Goal: Task Accomplishment & Management: Manage account settings

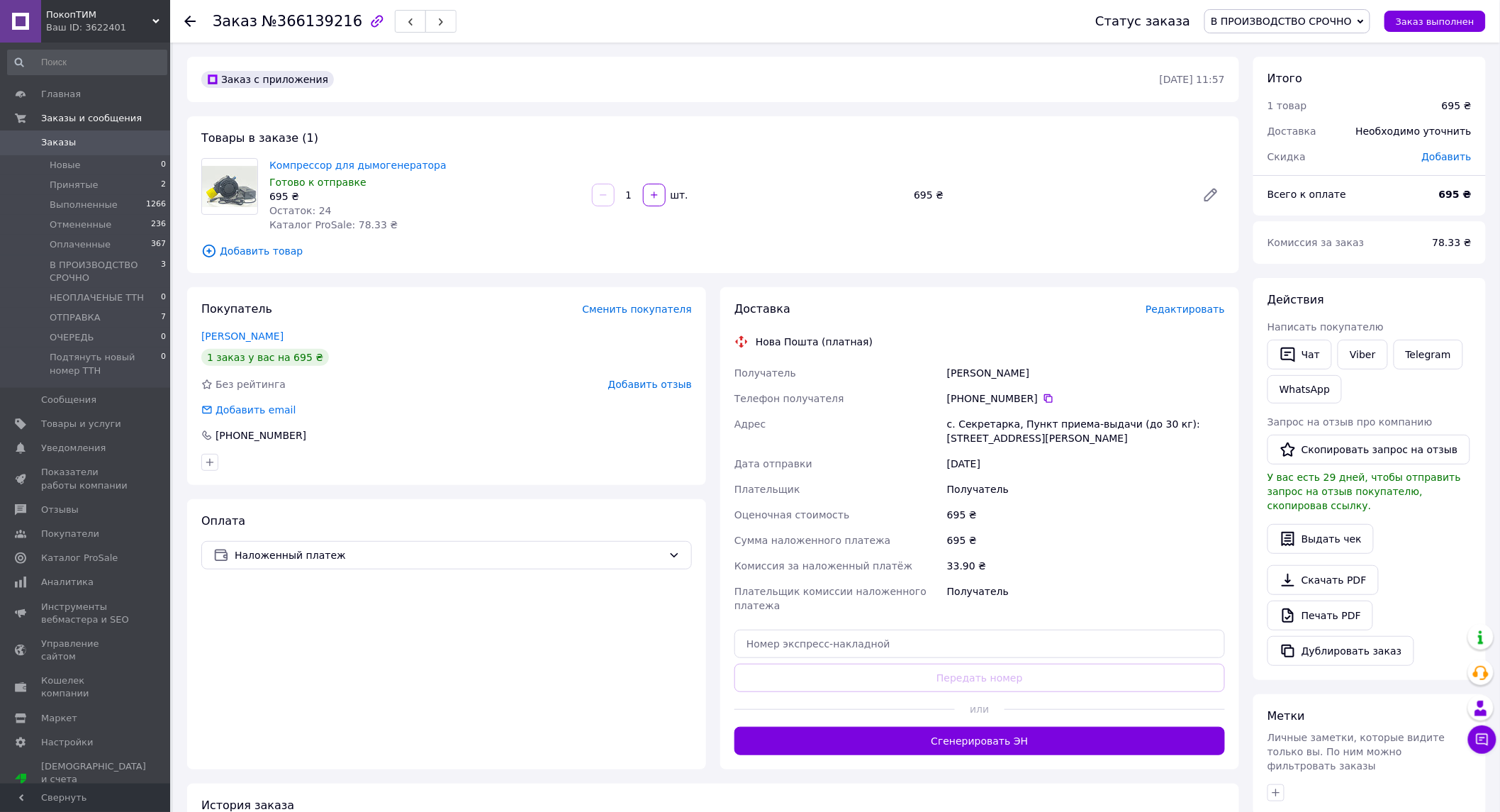
click at [58, 146] on span "Заказы" at bounding box center [59, 142] width 35 height 12
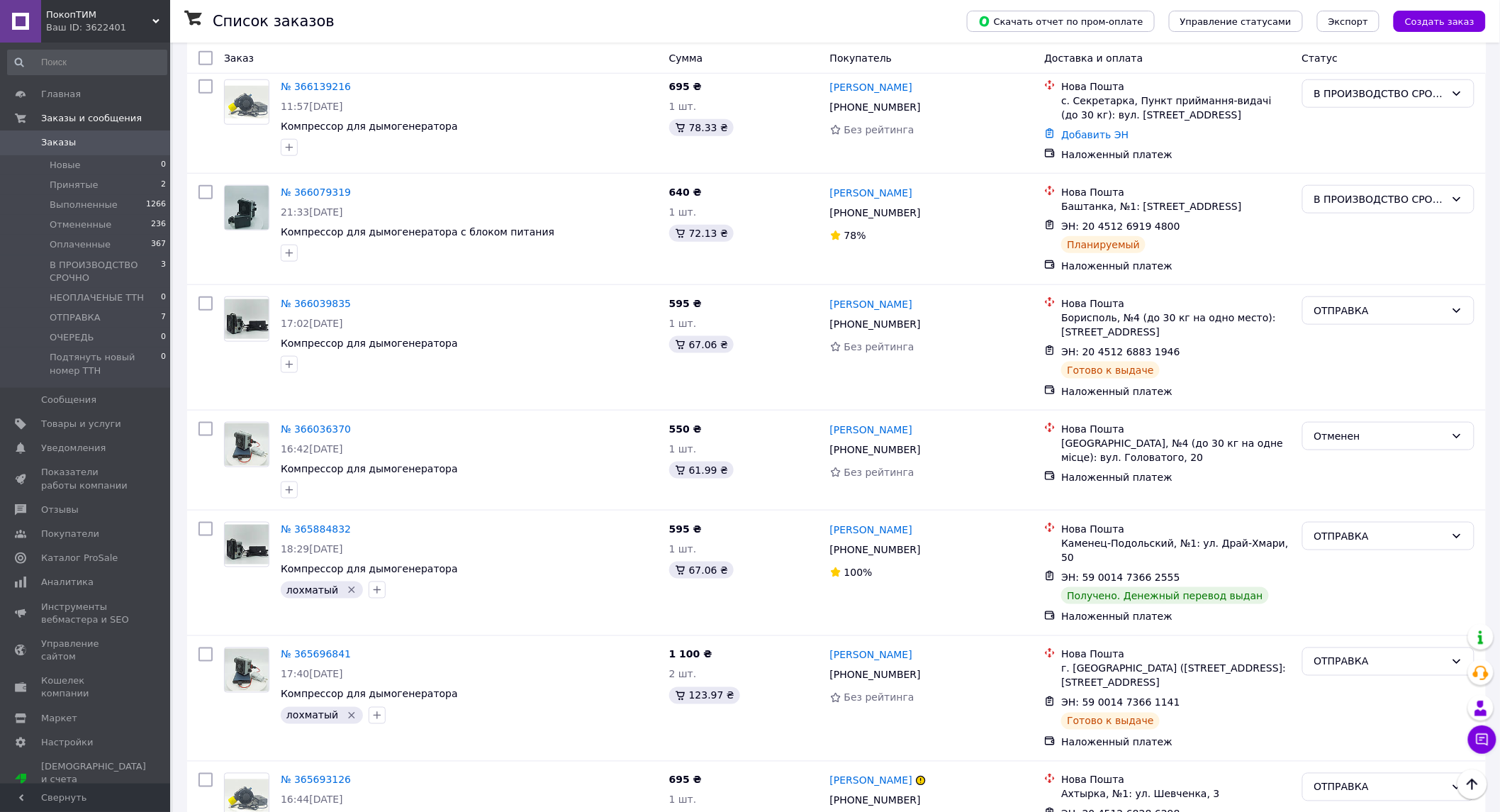
scroll to position [709, 0]
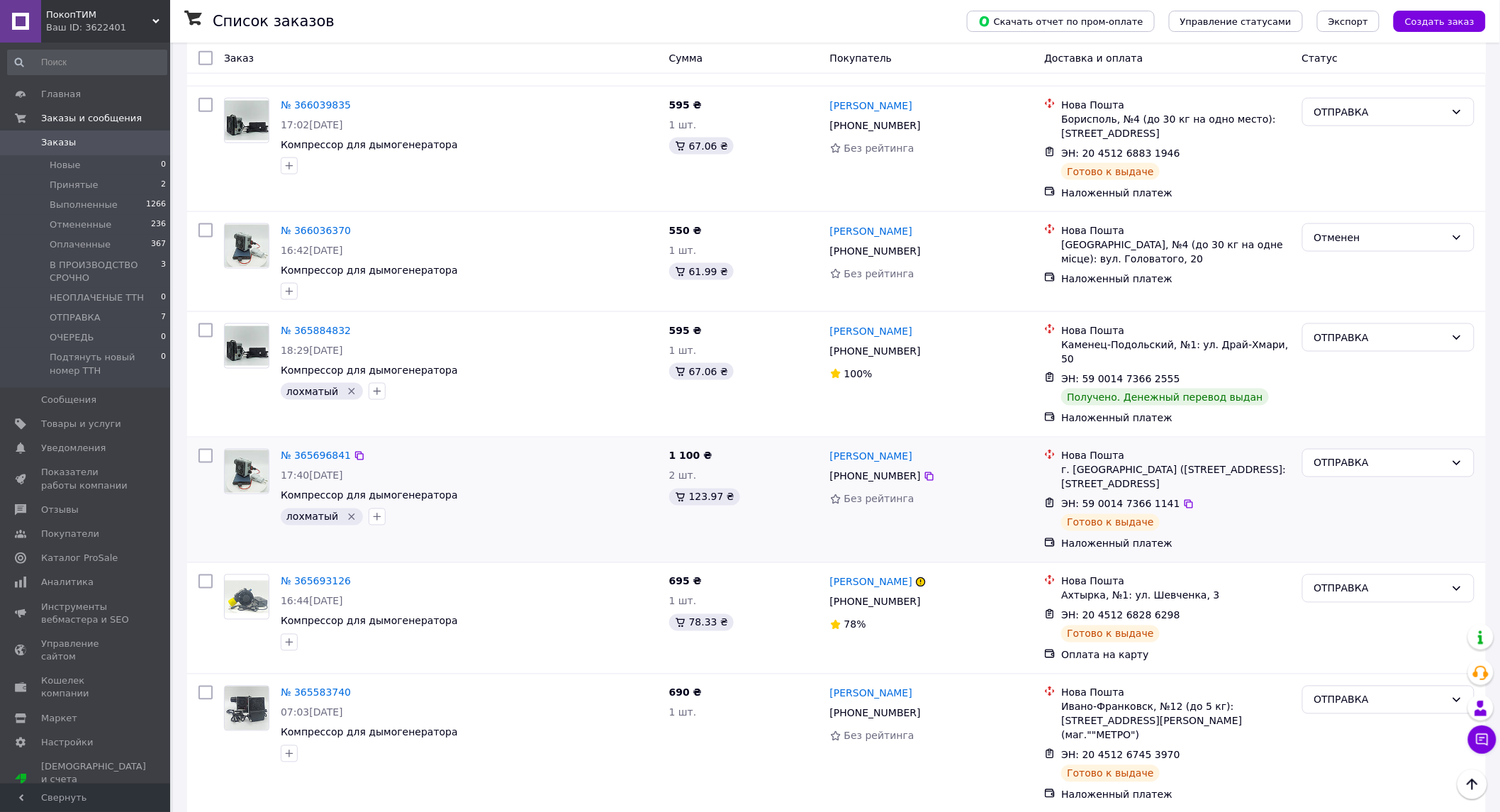
click at [236, 454] on img at bounding box center [247, 471] width 44 height 43
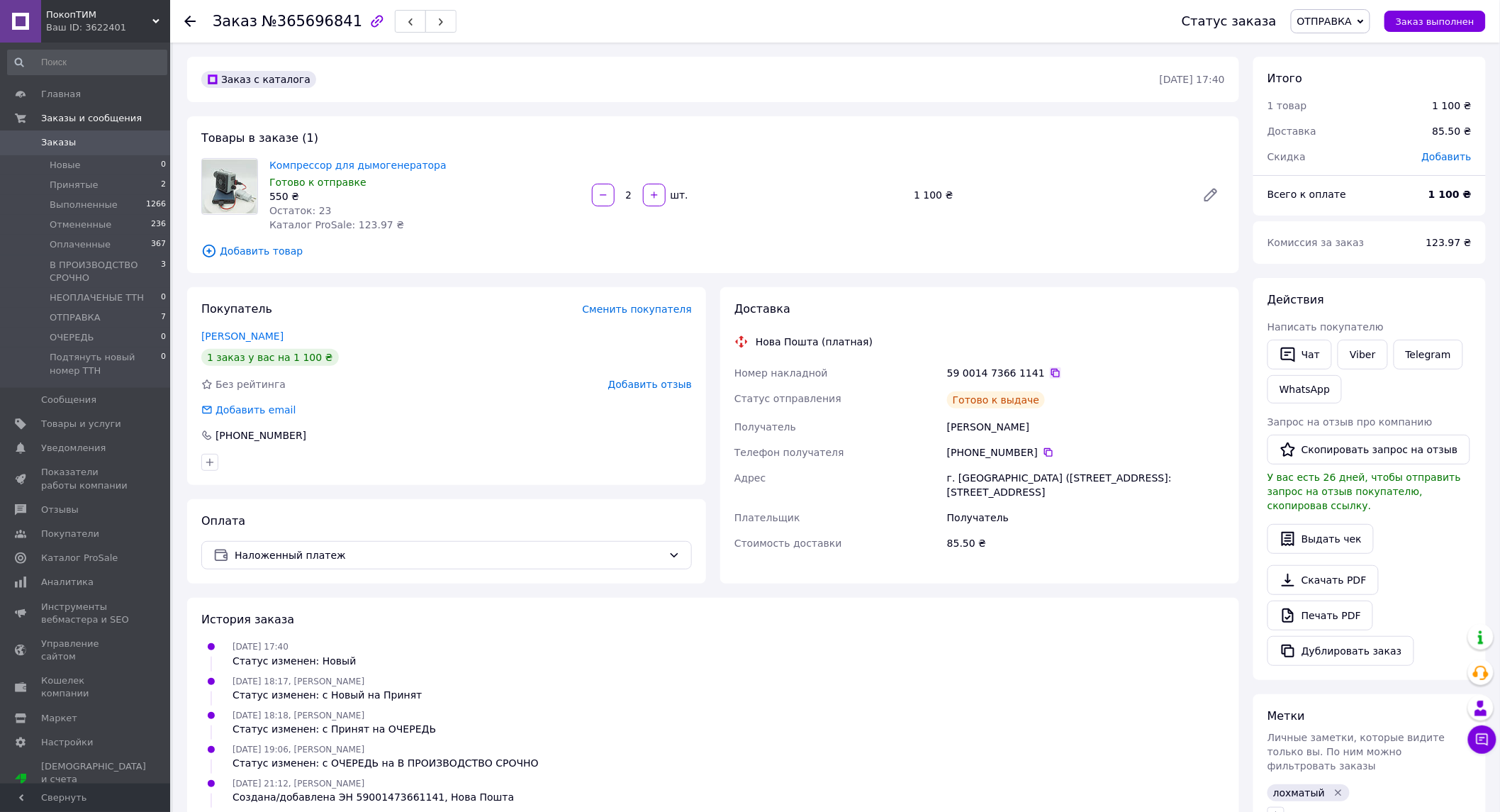
click at [1051, 371] on icon at bounding box center [1055, 373] width 9 height 9
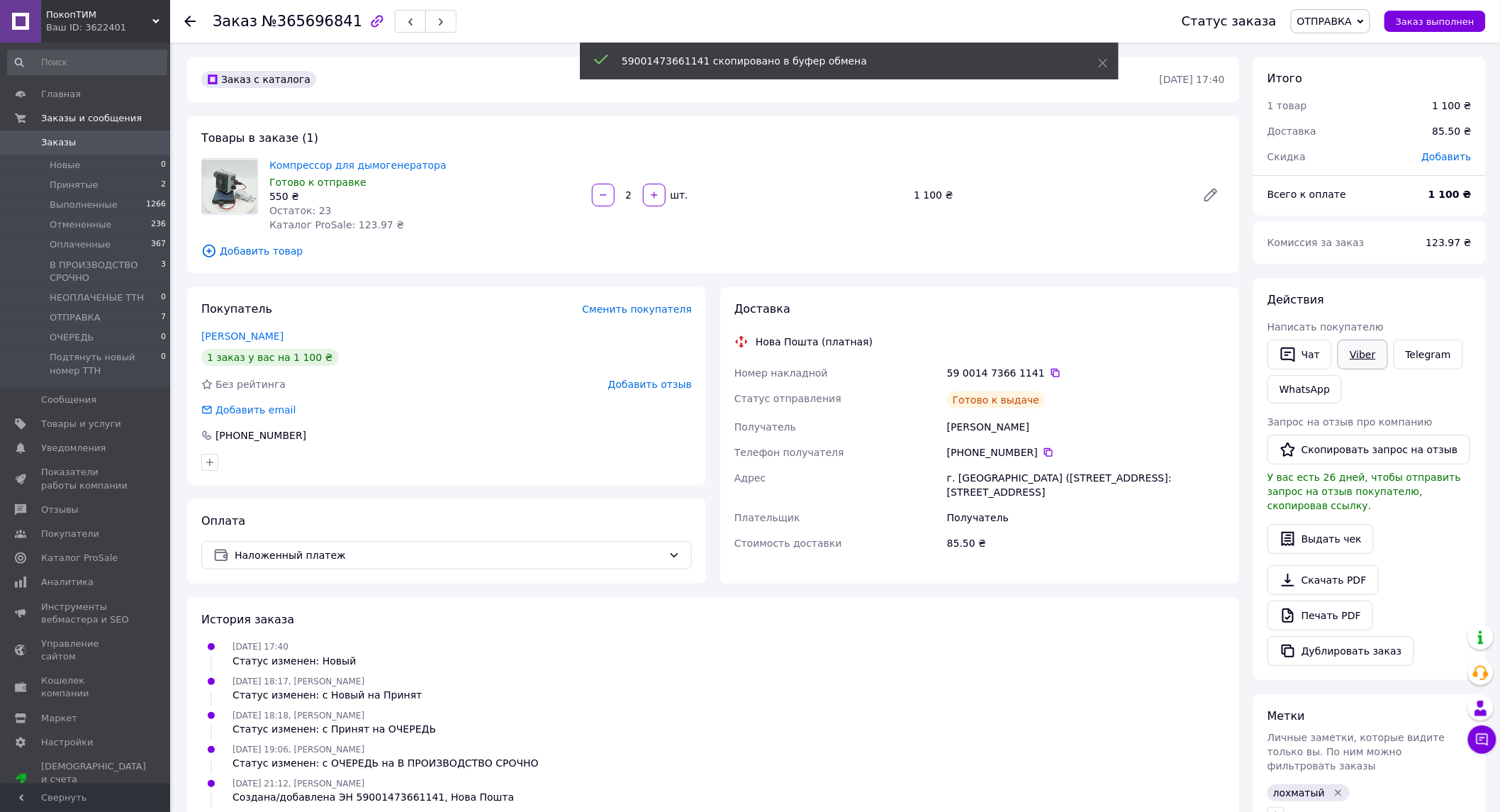
click at [1364, 364] on link "Viber" at bounding box center [1363, 354] width 50 height 30
